Goal: Task Accomplishment & Management: Manage account settings

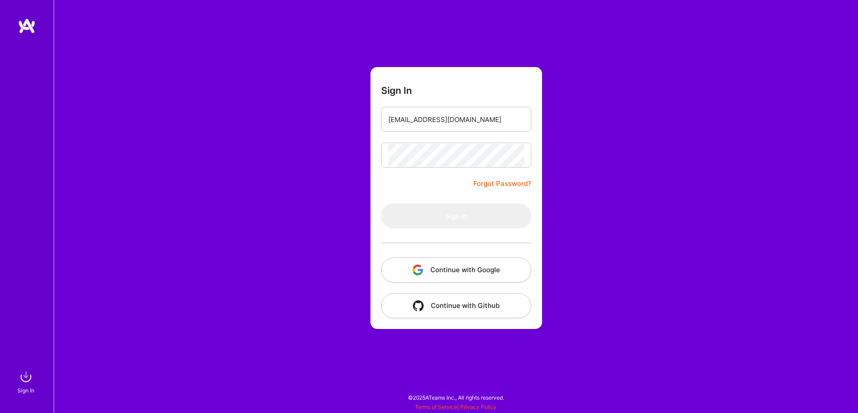
type input "[EMAIL_ADDRESS][DOMAIN_NAME]"
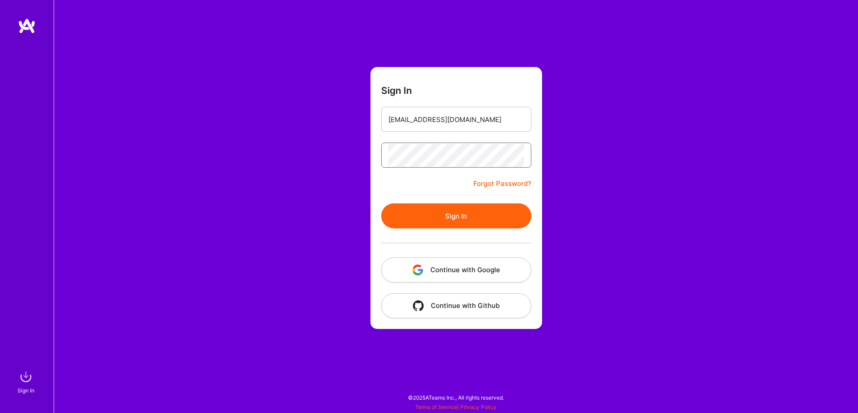
click at [381, 203] on button "Sign In" at bounding box center [456, 215] width 150 height 25
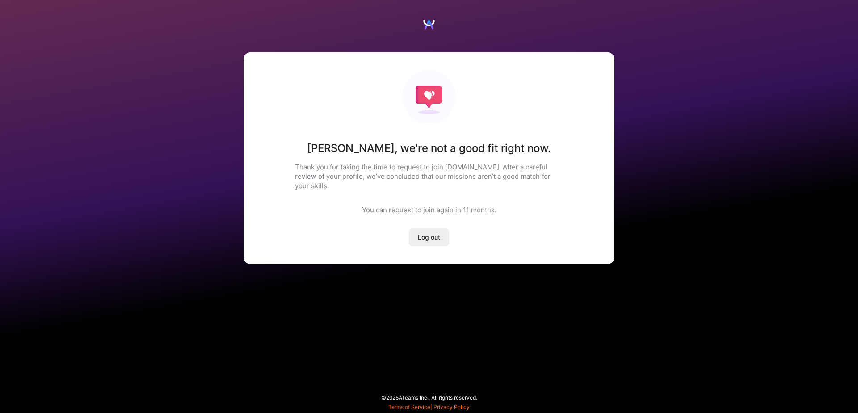
click at [434, 233] on span "Log out" at bounding box center [429, 237] width 22 height 9
click at [432, 233] on span "Log out" at bounding box center [429, 237] width 22 height 9
click at [435, 234] on button "Log out" at bounding box center [429, 237] width 40 height 18
click at [427, 233] on span "Log out" at bounding box center [429, 237] width 22 height 9
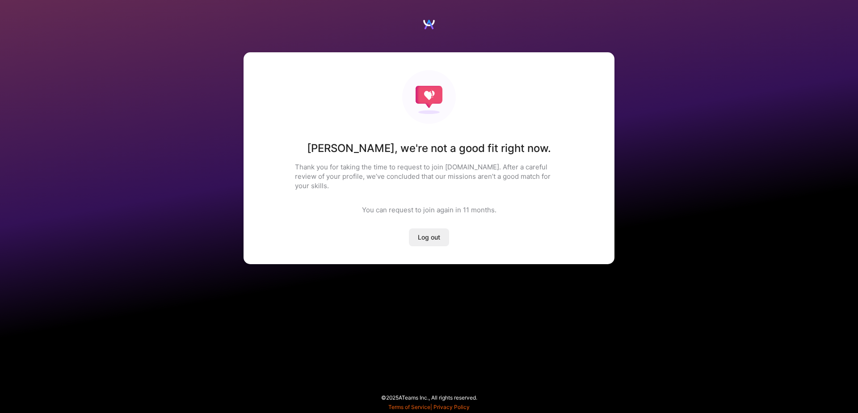
click at [427, 233] on span "Log out" at bounding box center [429, 237] width 22 height 9
